Goal: Register for event/course

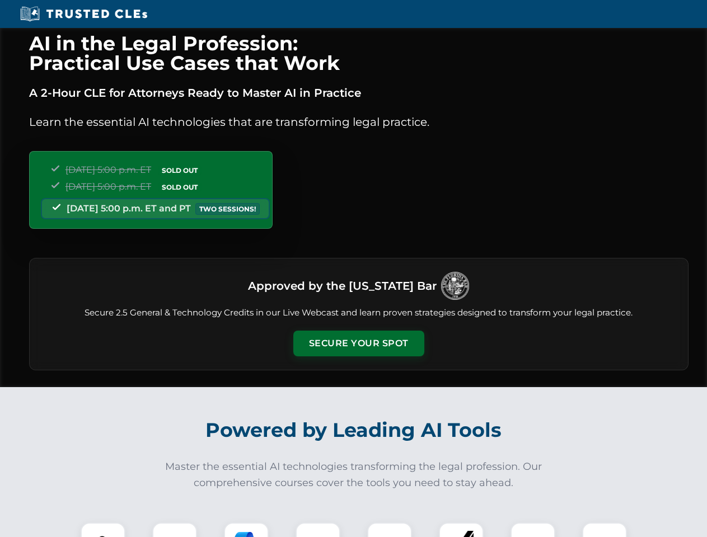
click at [358, 344] on button "Secure Your Spot" at bounding box center [358, 344] width 131 height 26
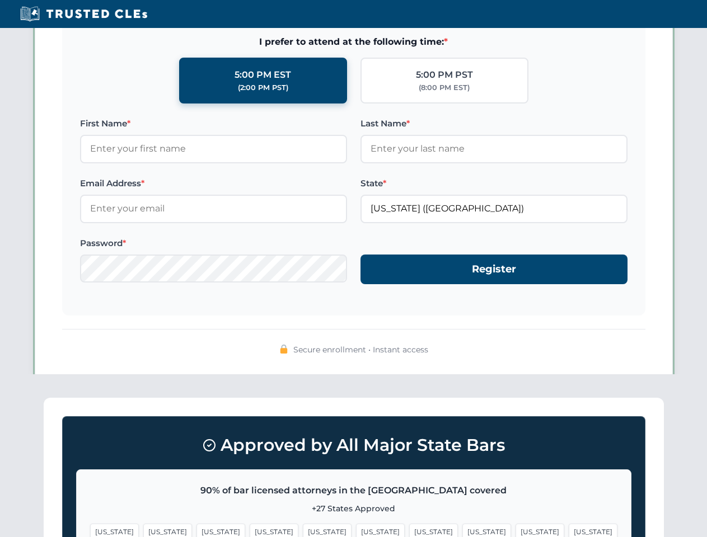
click at [409, 530] on span "[US_STATE]" at bounding box center [433, 532] width 49 height 16
click at [515, 530] on span "[US_STATE]" at bounding box center [539, 532] width 49 height 16
